Goal: Task Accomplishment & Management: Complete application form

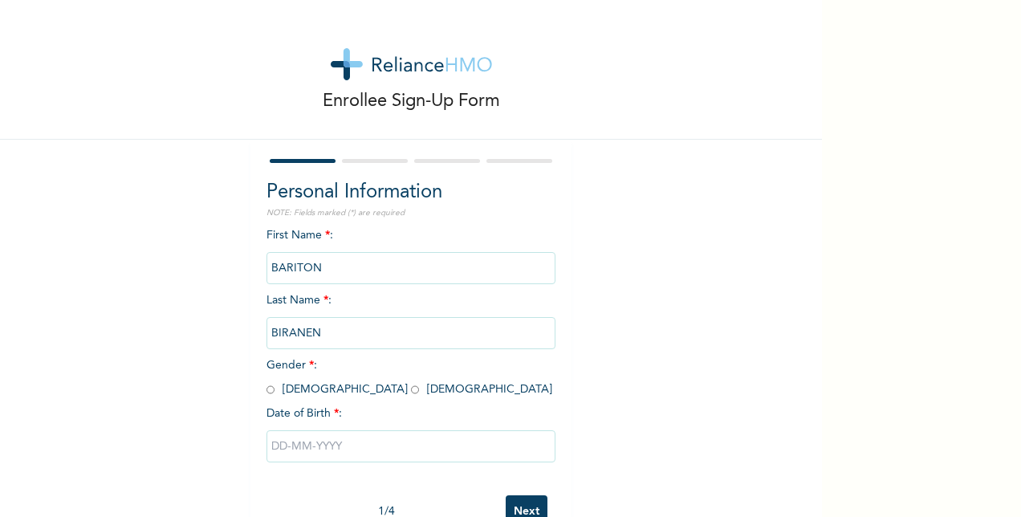
click at [411, 392] on input "radio" at bounding box center [415, 389] width 8 height 15
radio input "true"
click at [274, 452] on input "text" at bounding box center [411, 446] width 289 height 32
select select "9"
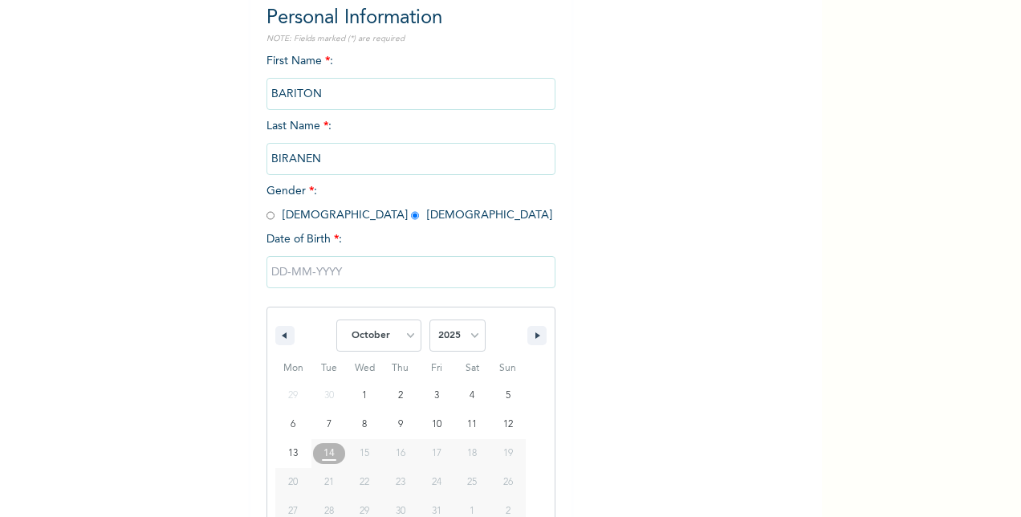
scroll to position [214, 0]
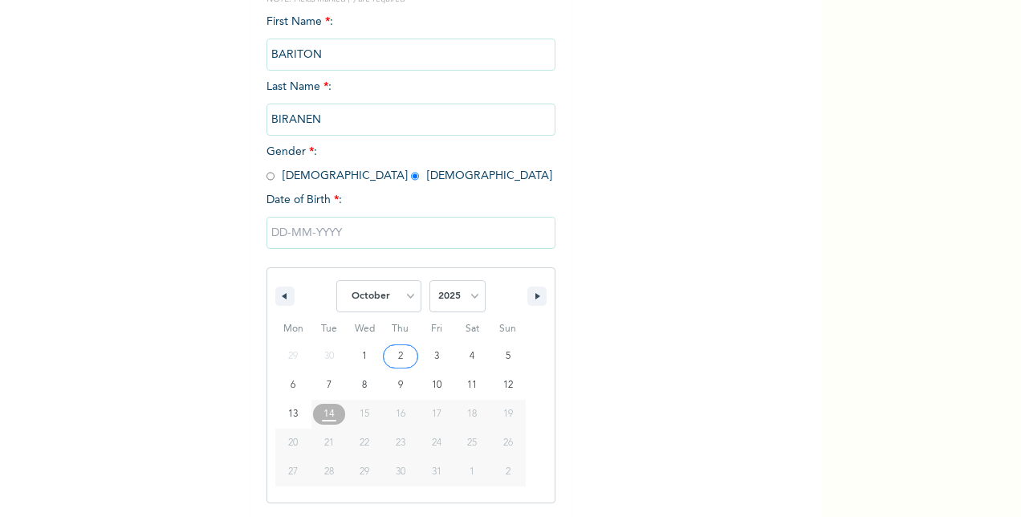
type input "[DATE]"
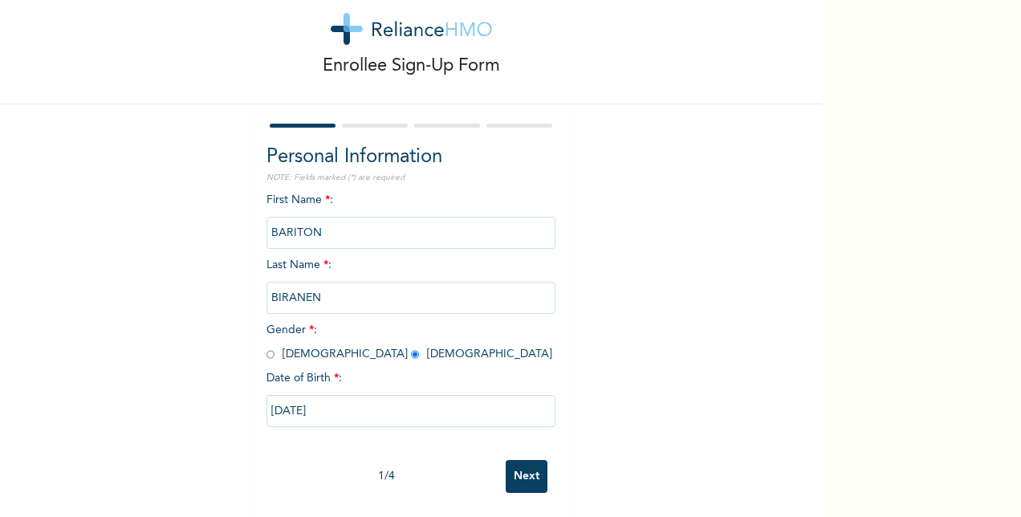
scroll to position [50, 0]
click at [275, 398] on input "[DATE]" at bounding box center [411, 411] width 289 height 32
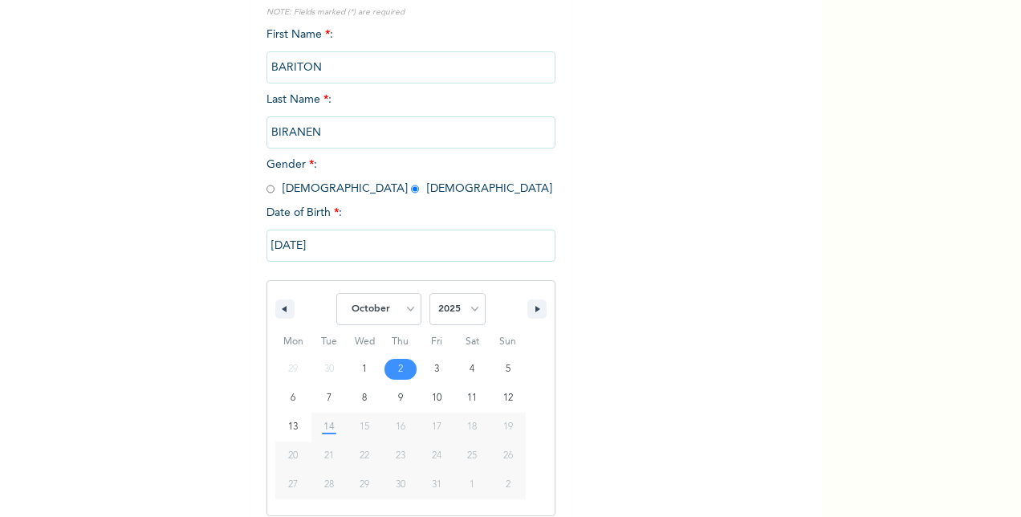
scroll to position [214, 0]
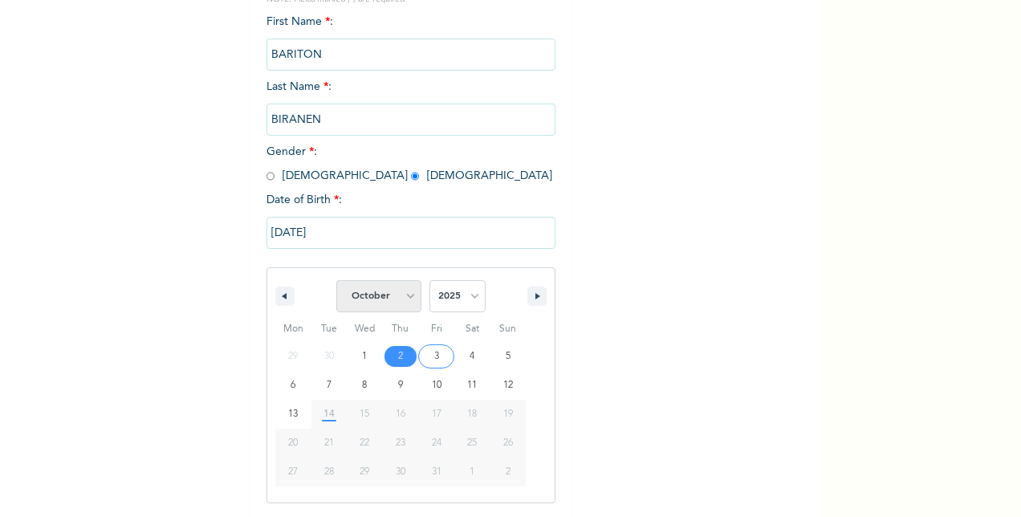
click at [403, 301] on select "January February March April May June July August September October November De…" at bounding box center [378, 296] width 85 height 32
select select "2"
click at [336, 282] on select "January February March April May June July August September October November De…" at bounding box center [378, 296] width 85 height 32
type input "[DATE]"
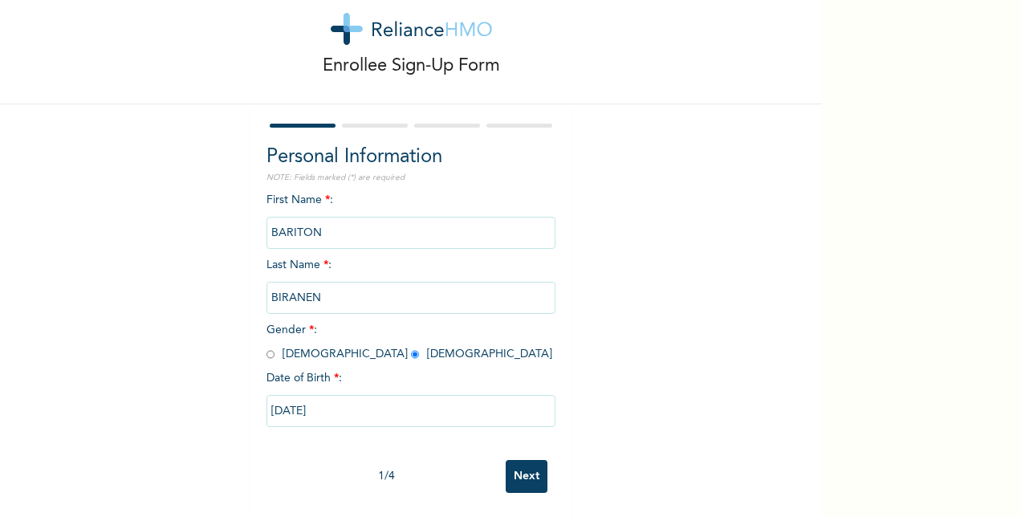
scroll to position [50, 0]
click at [292, 398] on input "[DATE]" at bounding box center [411, 411] width 289 height 32
select select "2"
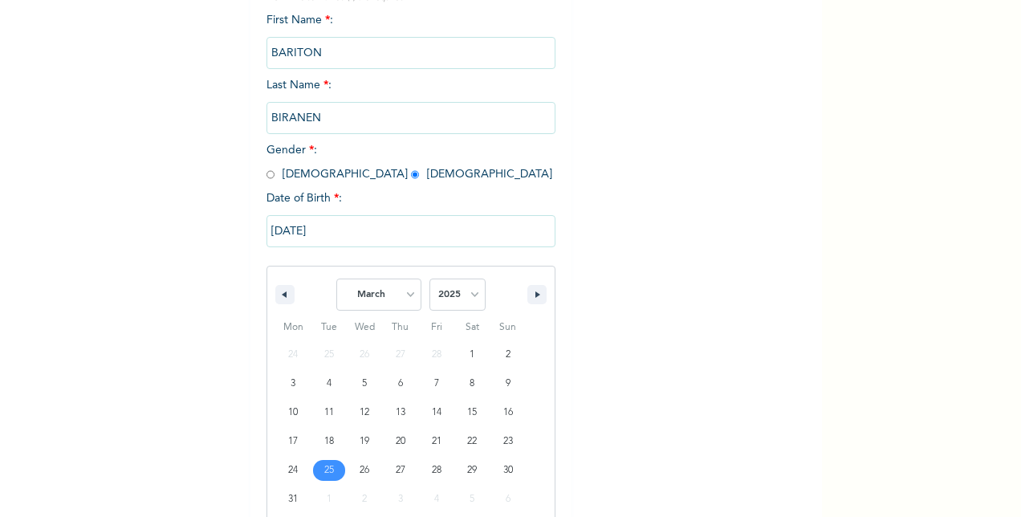
scroll to position [242, 0]
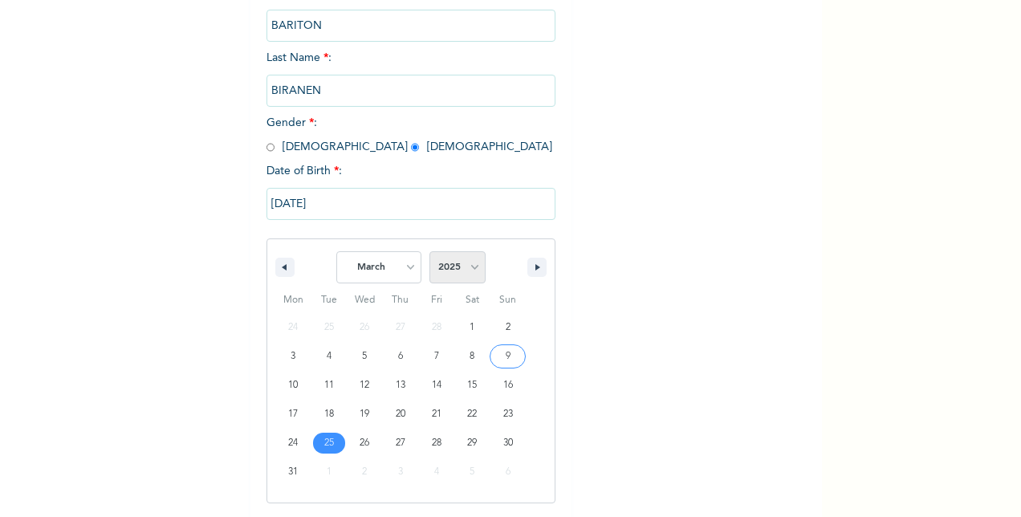
click at [464, 271] on select "2025 2024 2023 2022 2021 2020 2019 2018 2017 2016 2015 2014 2013 2012 2011 2010…" at bounding box center [458, 267] width 56 height 32
select select "1970"
click at [430, 253] on select "2025 2024 2023 2022 2021 2020 2019 2018 2017 2016 2015 2014 2013 2012 2011 2010…" at bounding box center [458, 267] width 56 height 32
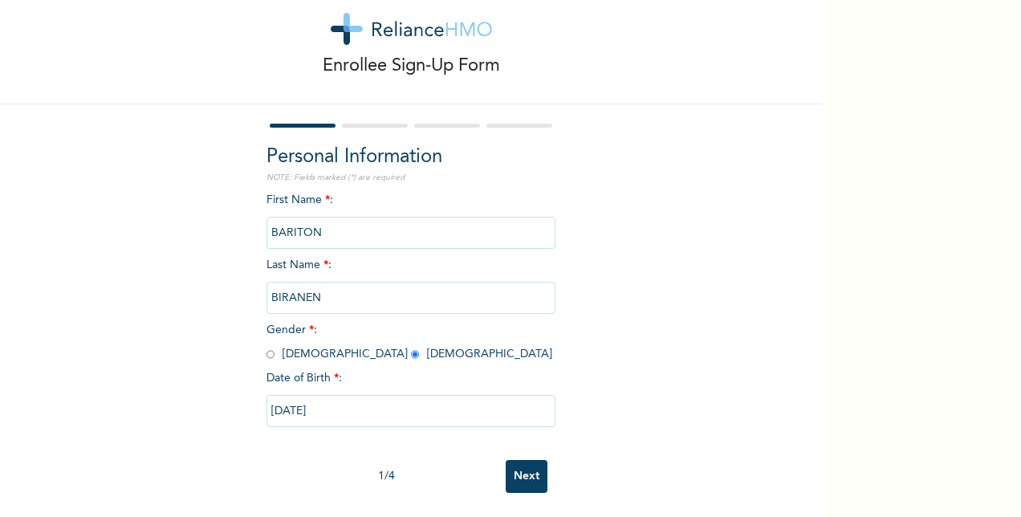
scroll to position [50, 0]
click at [518, 460] on input "Next" at bounding box center [527, 476] width 42 height 33
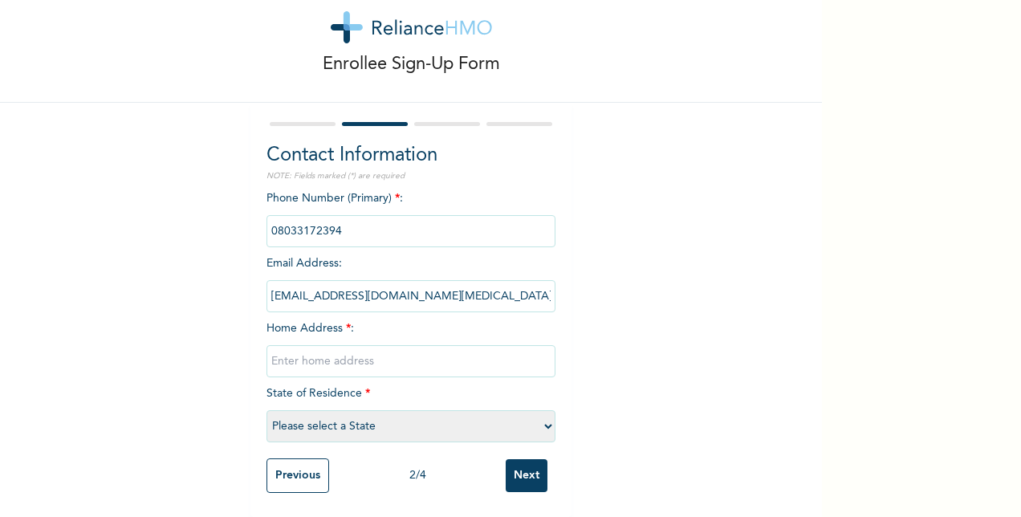
click at [346, 323] on span "*" at bounding box center [348, 328] width 5 height 11
click at [365, 388] on span "*" at bounding box center [367, 393] width 5 height 11
click at [307, 413] on select "Please select a State [PERSON_NAME] (FCT) [PERSON_NAME] Ibom [GEOGRAPHIC_DATA] …" at bounding box center [411, 426] width 289 height 32
select select "33"
click at [267, 410] on select "Please select a State [PERSON_NAME] (FCT) [PERSON_NAME] Ibom [GEOGRAPHIC_DATA] …" at bounding box center [411, 426] width 289 height 32
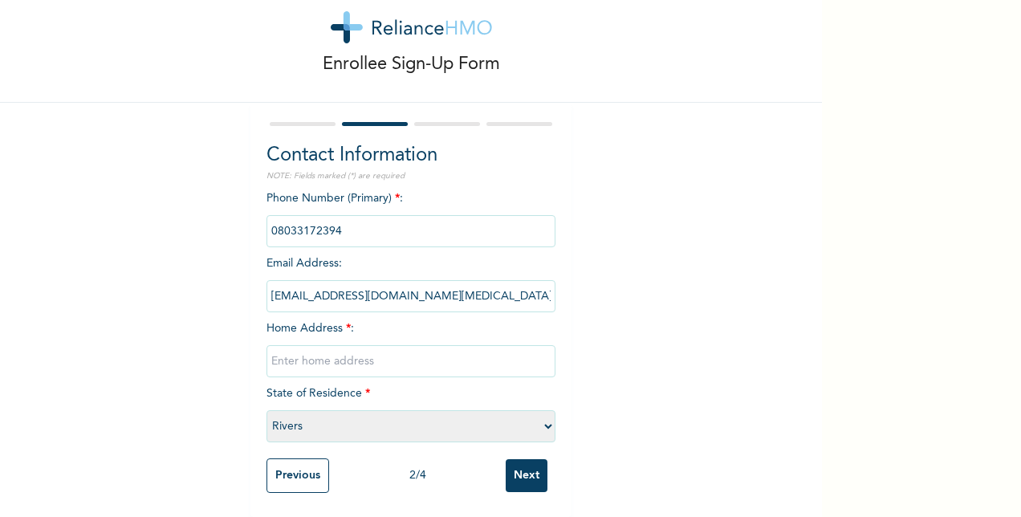
click at [514, 470] on input "Next" at bounding box center [527, 475] width 42 height 33
click at [378, 384] on div "Phone Number (Primary) * : Email Address : [EMAIL_ADDRESS][DOMAIN_NAME][MEDICAL…" at bounding box center [411, 320] width 289 height 260
click at [346, 323] on span "*" at bounding box center [348, 328] width 5 height 11
click at [351, 316] on div "Phone Number (Primary) * : Email Address : [EMAIL_ADDRESS][DOMAIN_NAME][MEDICAL…" at bounding box center [411, 320] width 289 height 260
click at [291, 346] on input "text" at bounding box center [411, 361] width 289 height 32
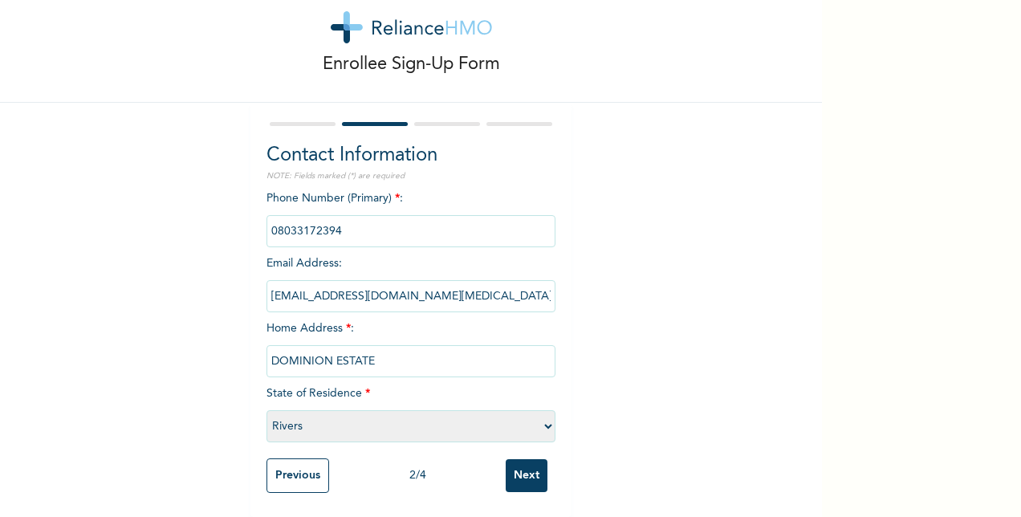
type input "DOMINION ESTATE"
click at [520, 470] on input "Next" at bounding box center [527, 475] width 42 height 33
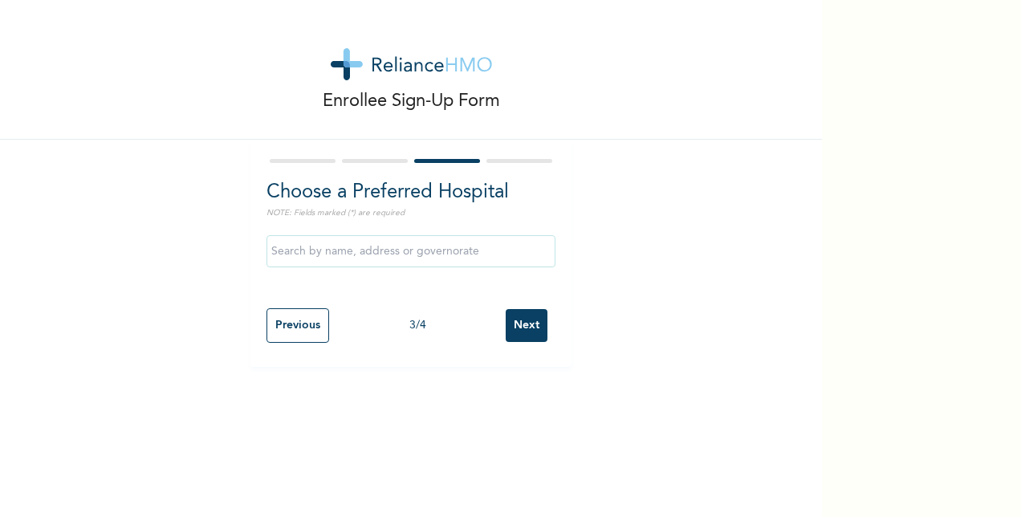
scroll to position [0, 0]
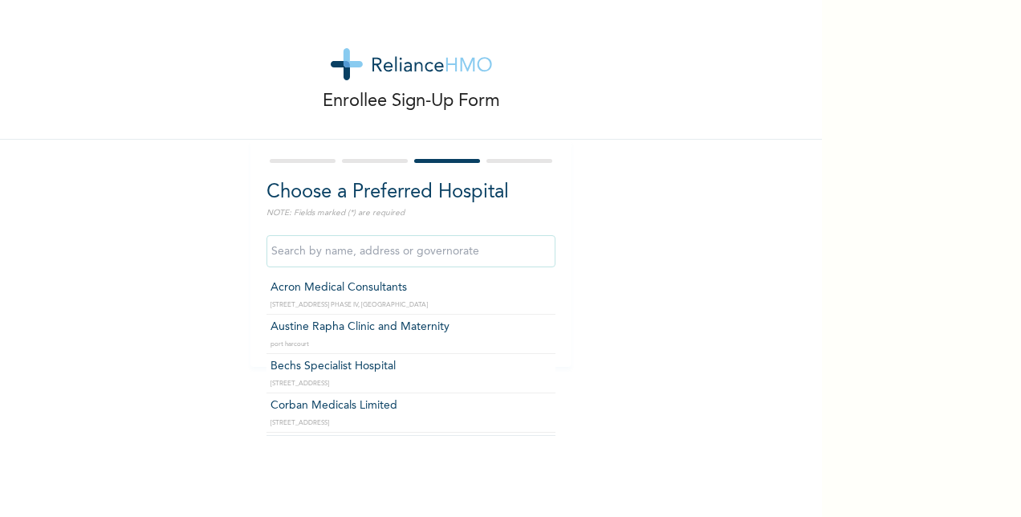
click at [313, 251] on input "text" at bounding box center [411, 251] width 289 height 32
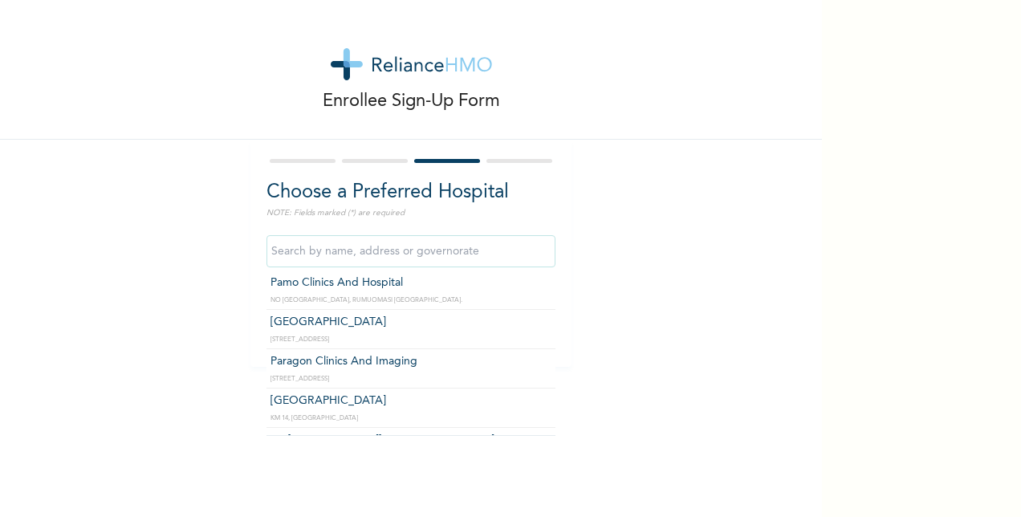
scroll to position [803, 0]
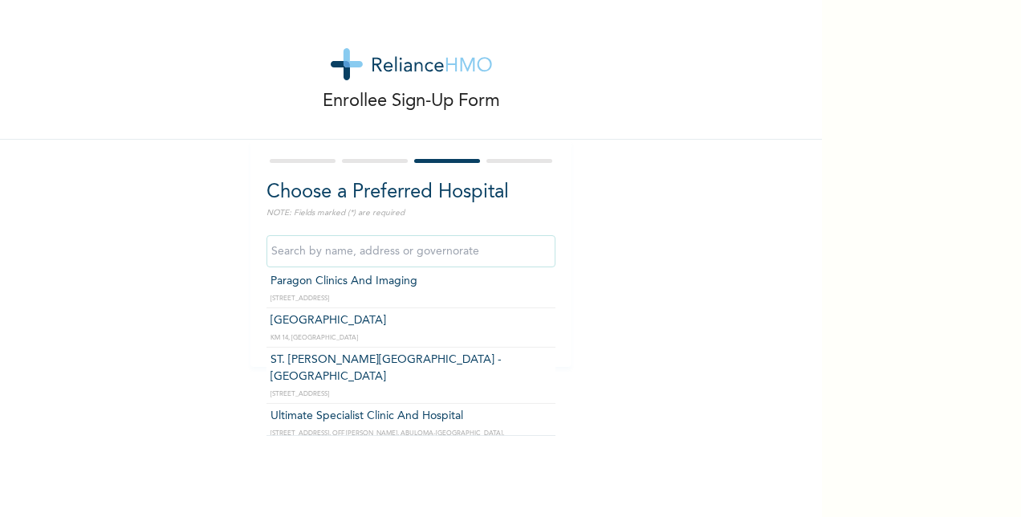
type input "ST. [PERSON_NAME][GEOGRAPHIC_DATA] -[GEOGRAPHIC_DATA]"
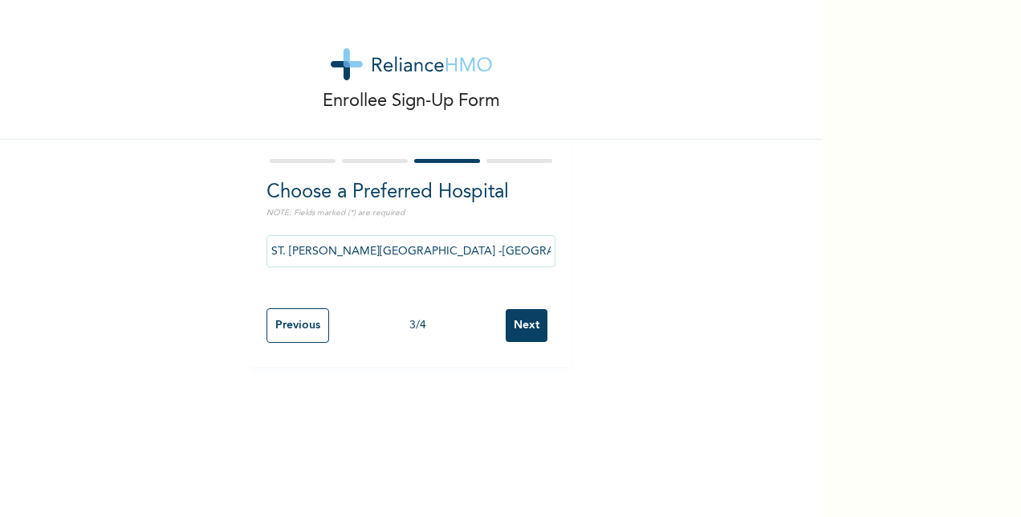
click at [515, 328] on input "Next" at bounding box center [527, 325] width 42 height 33
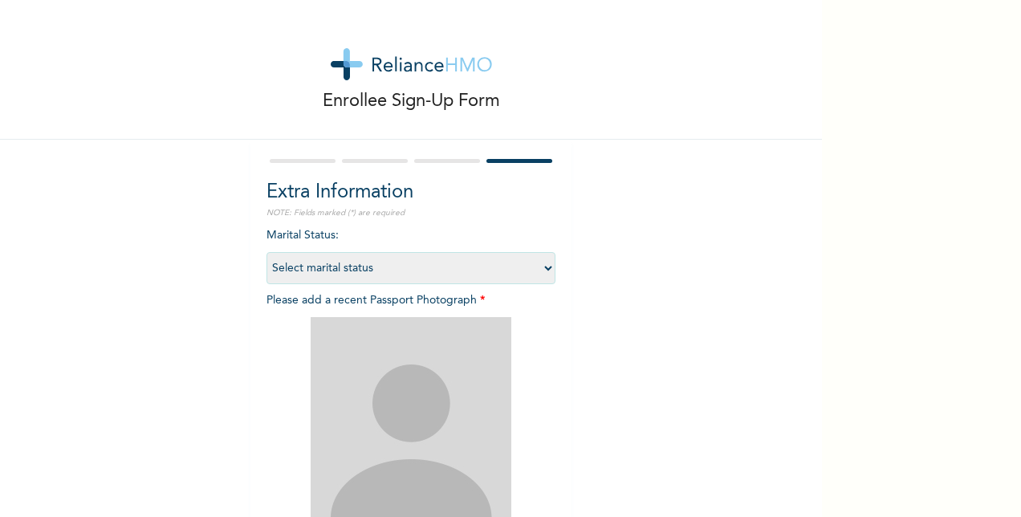
click at [383, 389] on img at bounding box center [411, 417] width 201 height 201
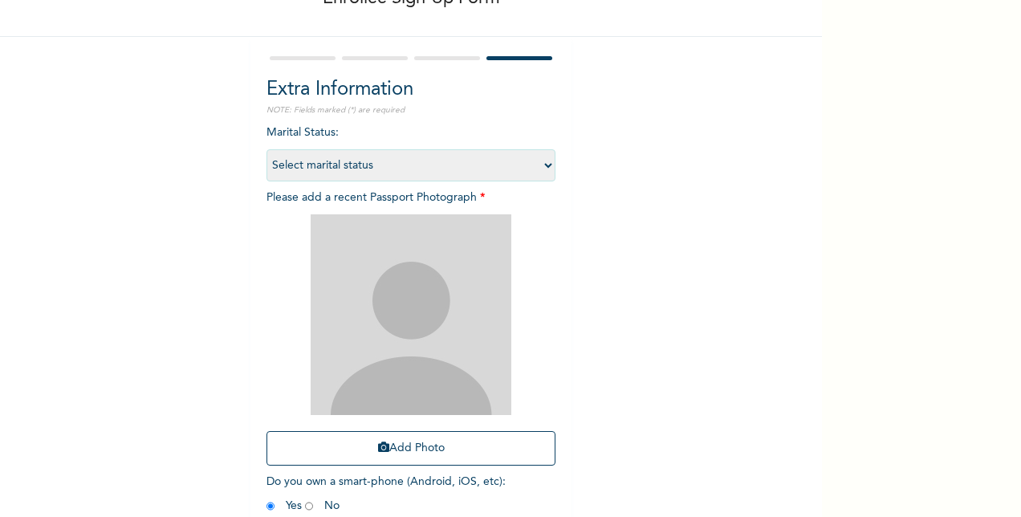
scroll to position [188, 0]
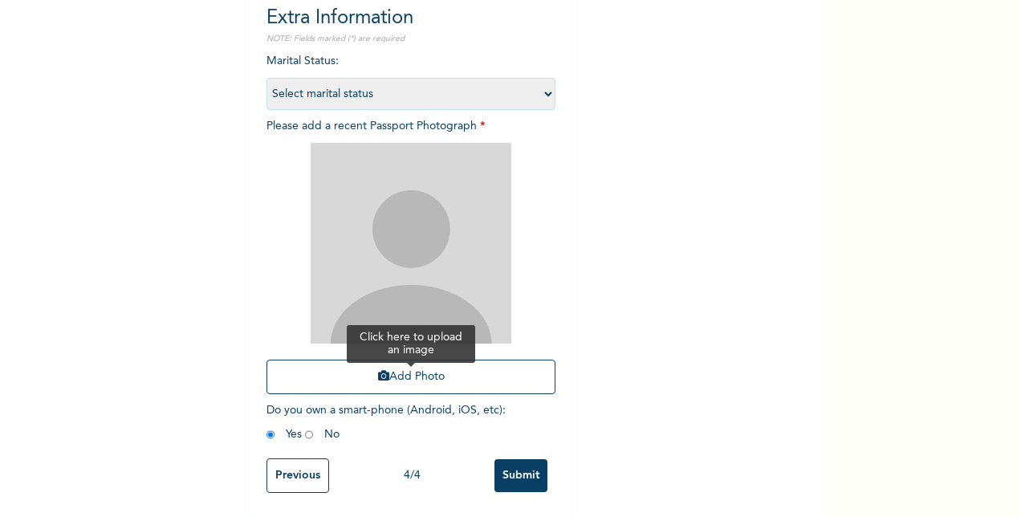
click at [409, 366] on button "Add Photo" at bounding box center [411, 377] width 289 height 35
click at [435, 360] on button "Add Photo" at bounding box center [411, 377] width 289 height 35
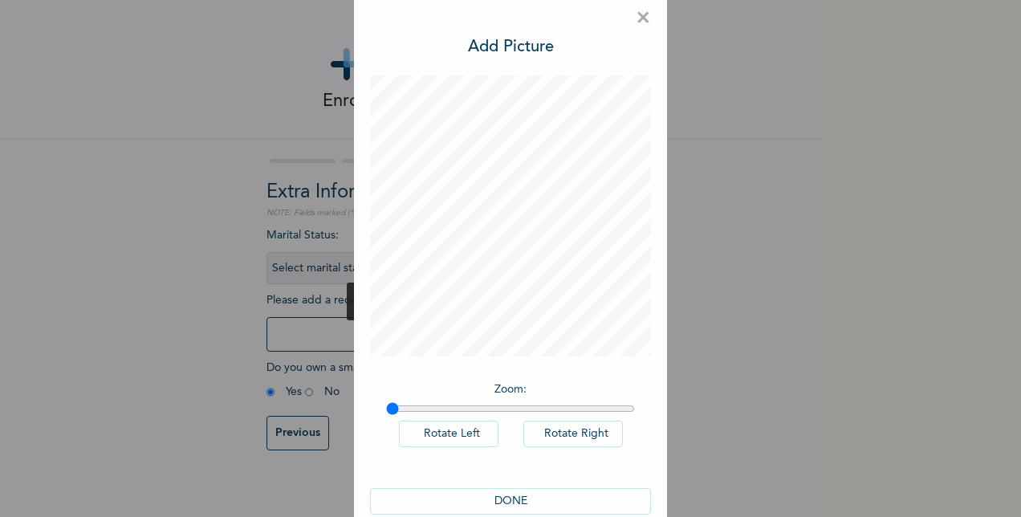
scroll to position [0, 0]
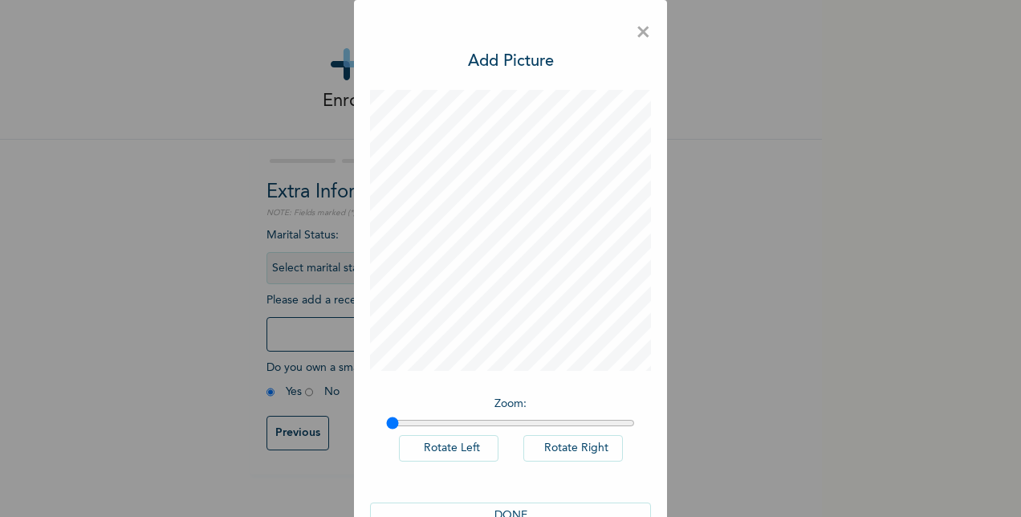
click at [636, 37] on span "×" at bounding box center [643, 33] width 15 height 34
